Goal: Transaction & Acquisition: Purchase product/service

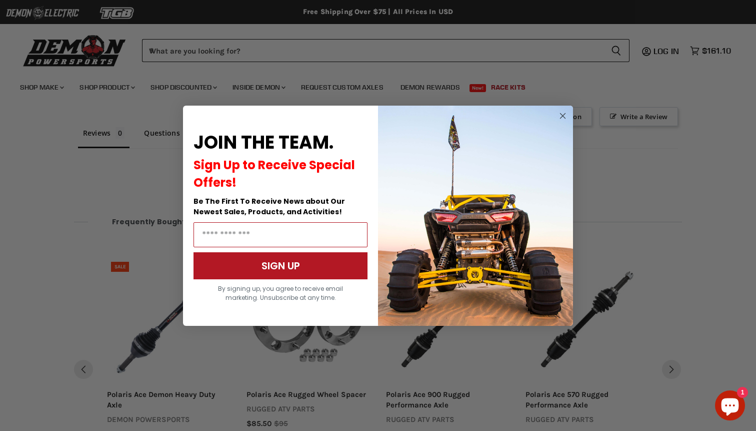
scroll to position [743, 0]
